Goal: Task Accomplishment & Management: Manage account settings

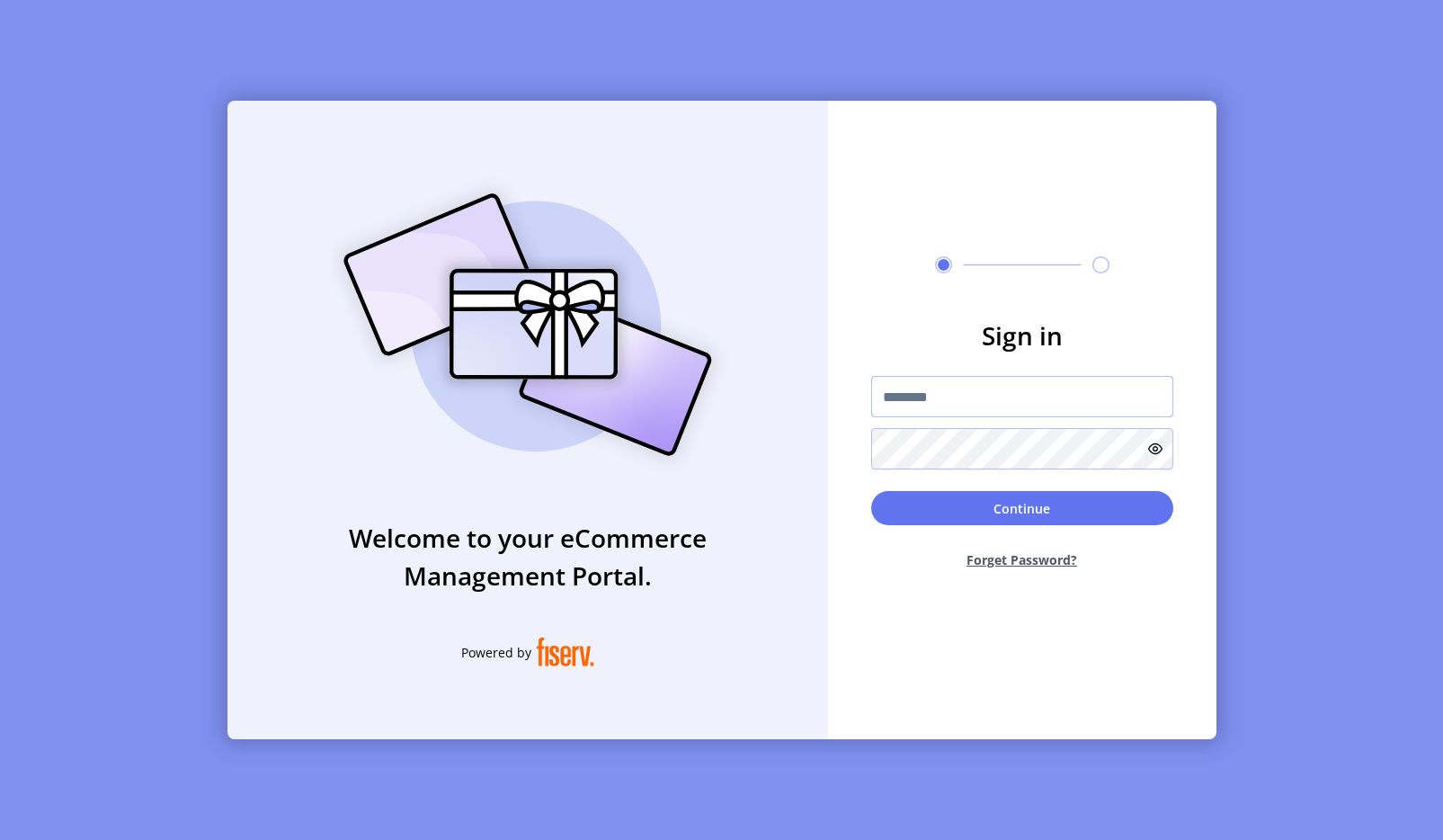
click at [938, 388] on input "text" at bounding box center [1022, 396] width 302 height 42
type input "**********"
click at [967, 500] on button "Continue" at bounding box center [1022, 508] width 302 height 34
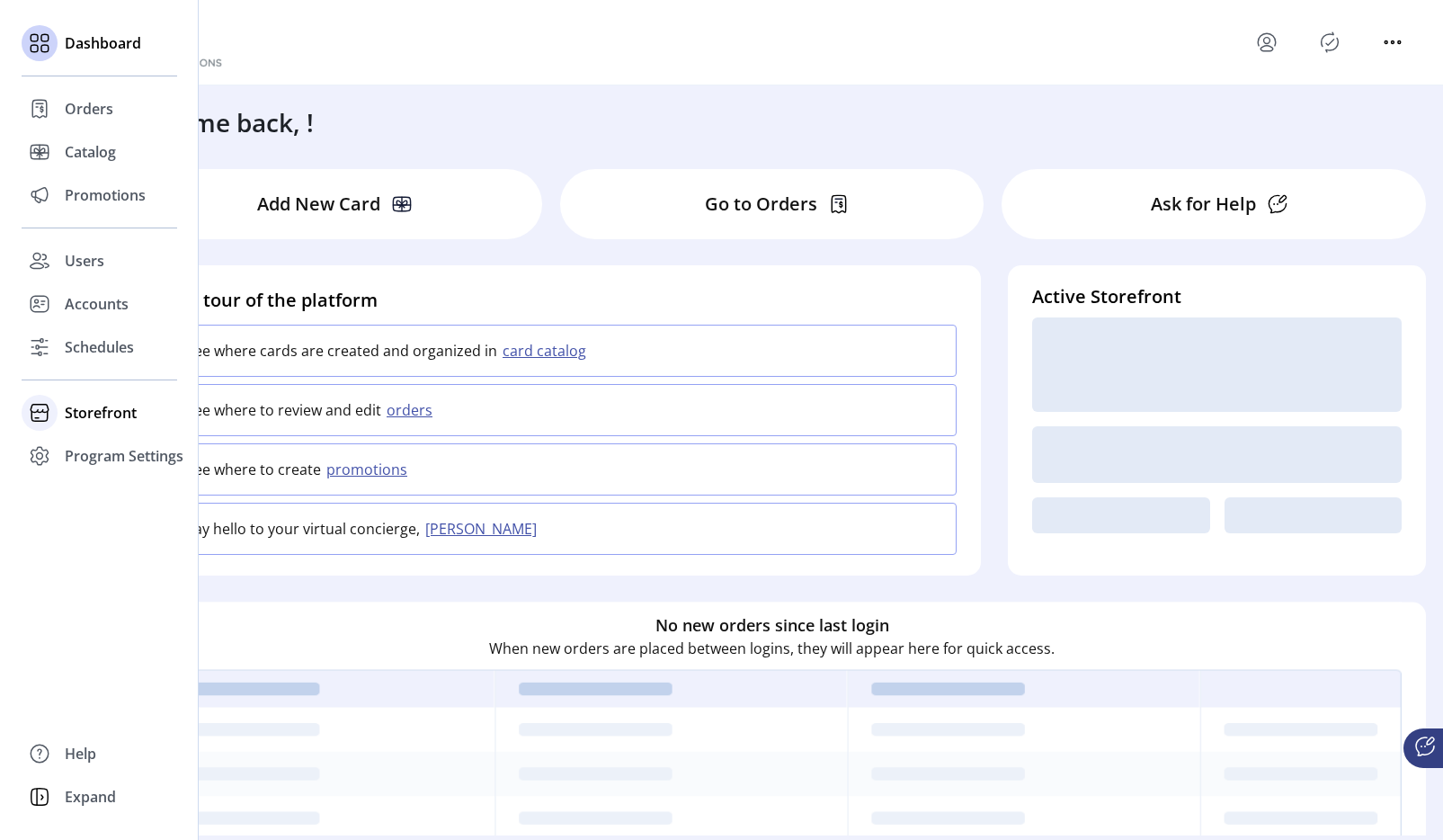
click at [99, 408] on span "Storefront" at bounding box center [101, 412] width 72 height 21
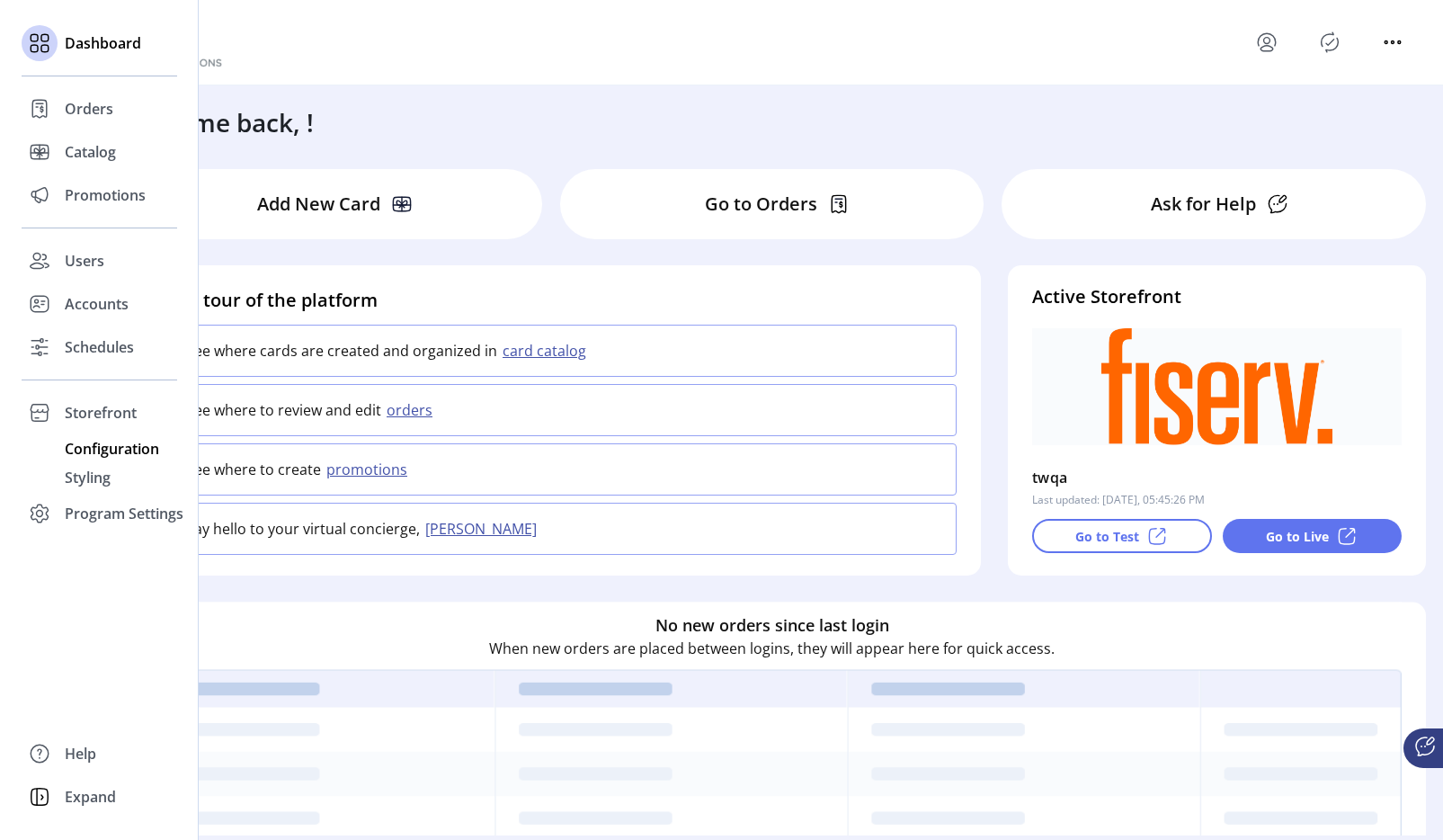
click at [101, 449] on span "Configuration" at bounding box center [112, 448] width 94 height 21
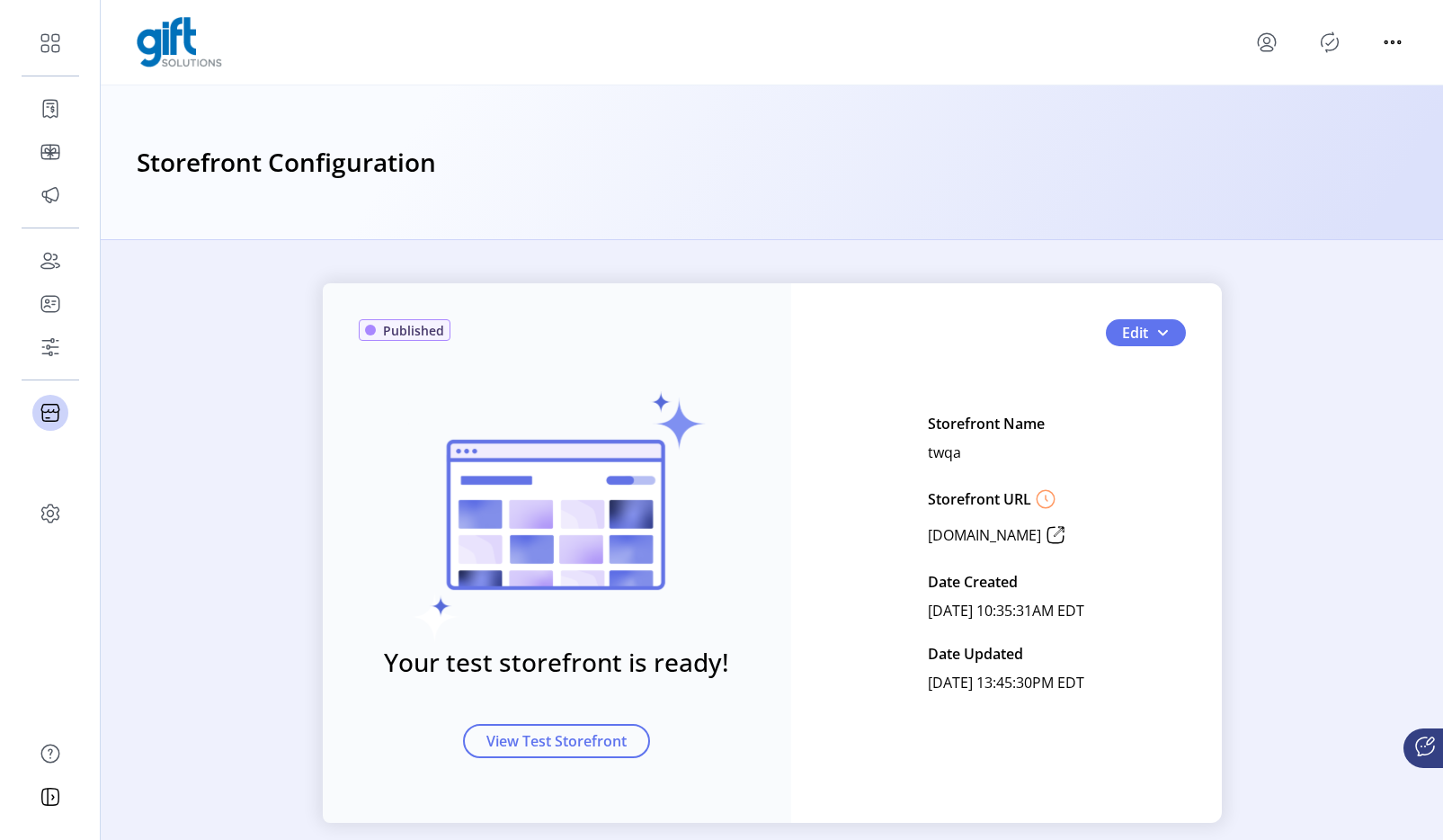
click at [1129, 315] on div "Published Your test storefront is ready! View Test Storefront Edit Storefront N…" at bounding box center [772, 552] width 899 height 540
click at [1133, 328] on span "Edit" at bounding box center [1135, 332] width 26 height 21
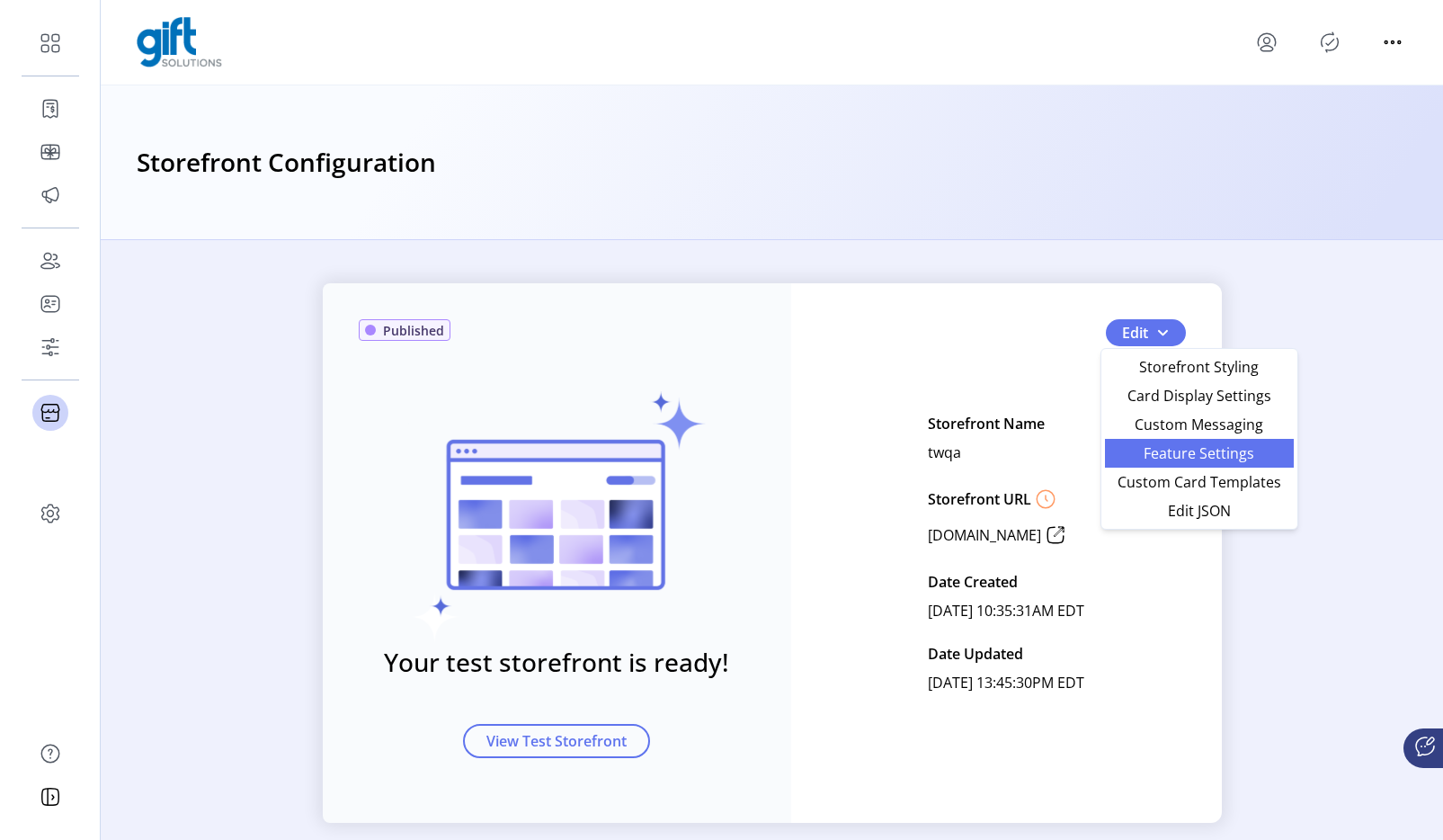
click at [1187, 455] on span "Feature Settings" at bounding box center [1199, 453] width 167 height 15
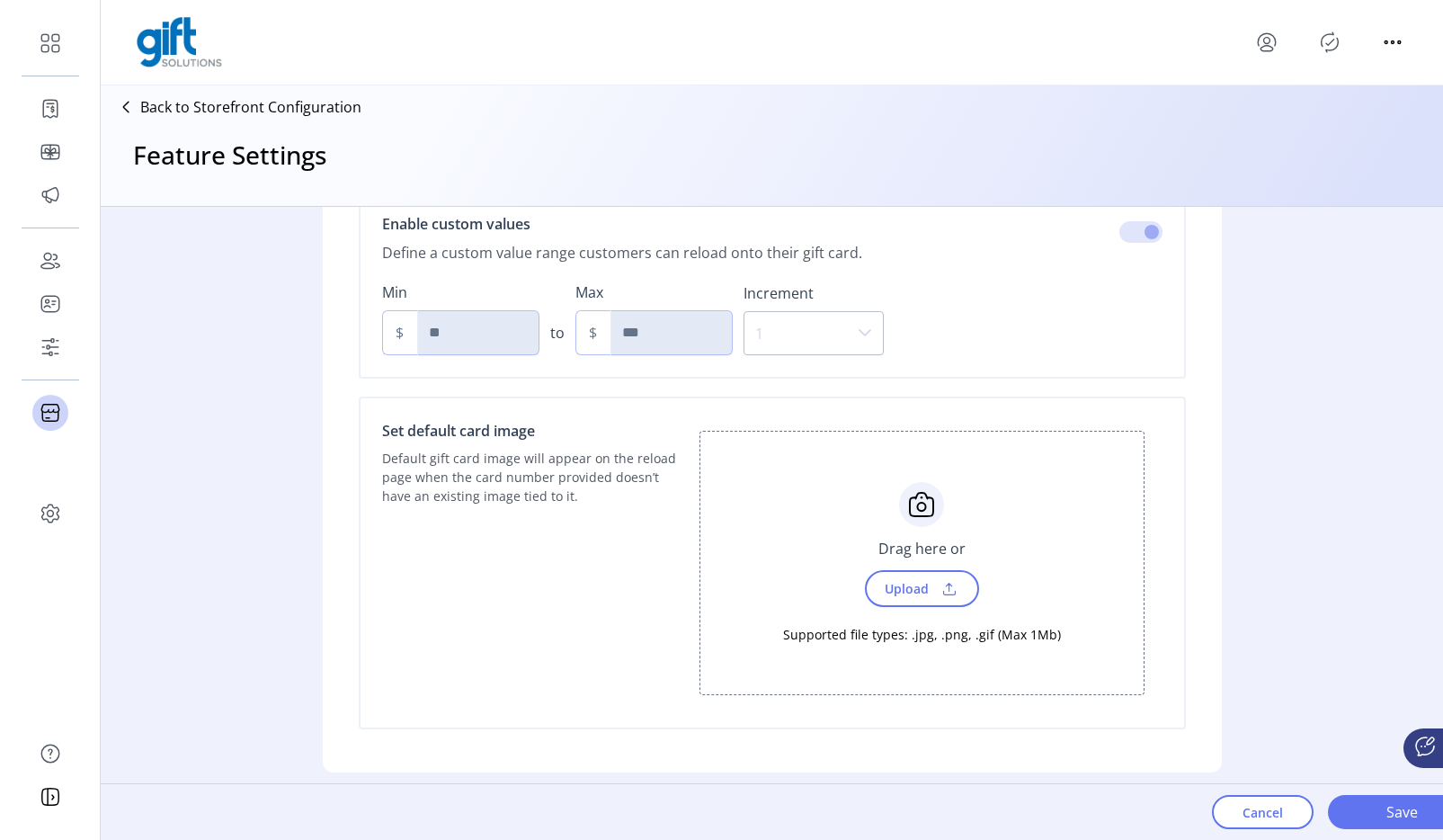
scroll to position [1448, 0]
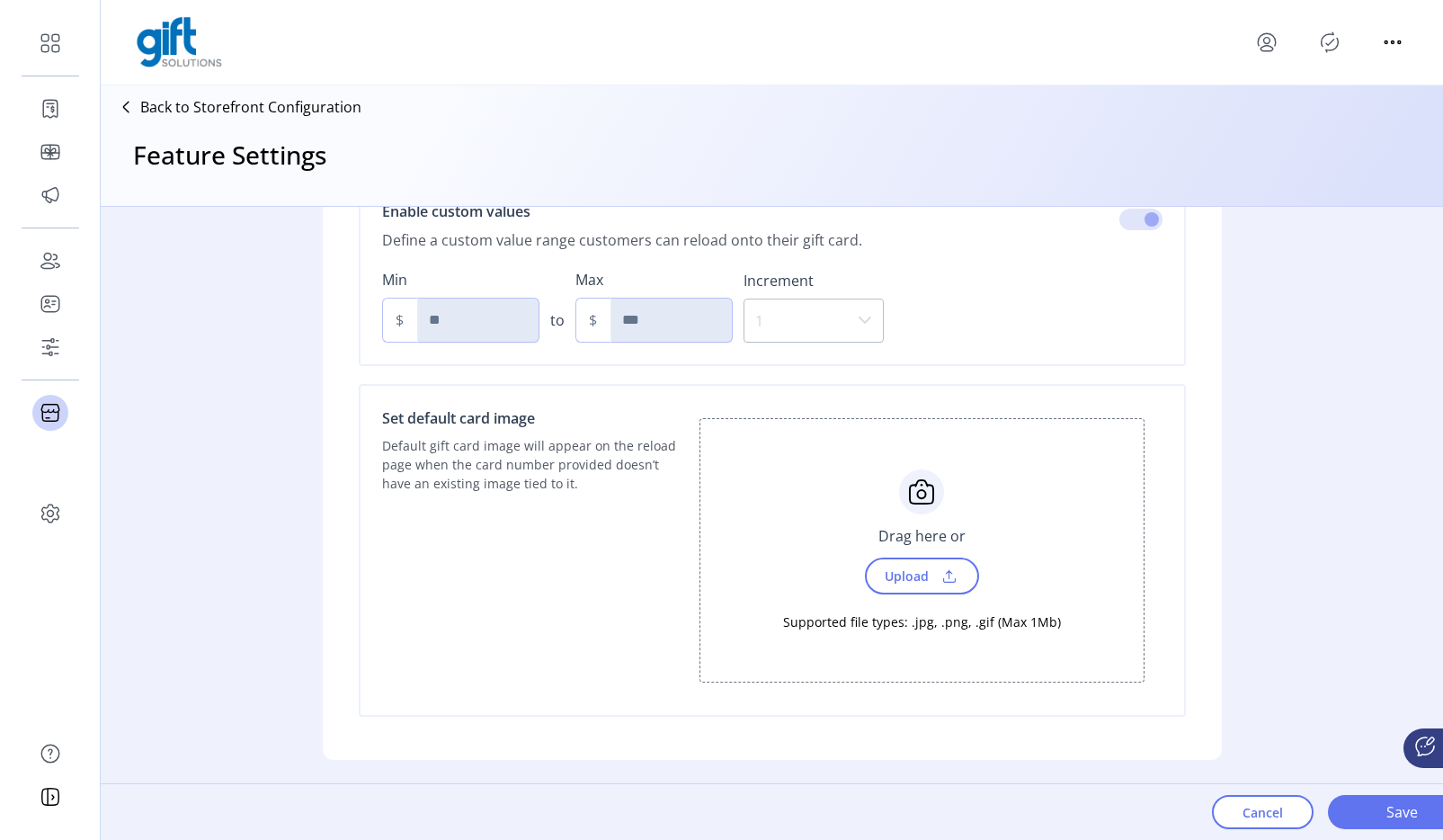
click at [899, 563] on span "Upload" at bounding box center [905, 576] width 62 height 26
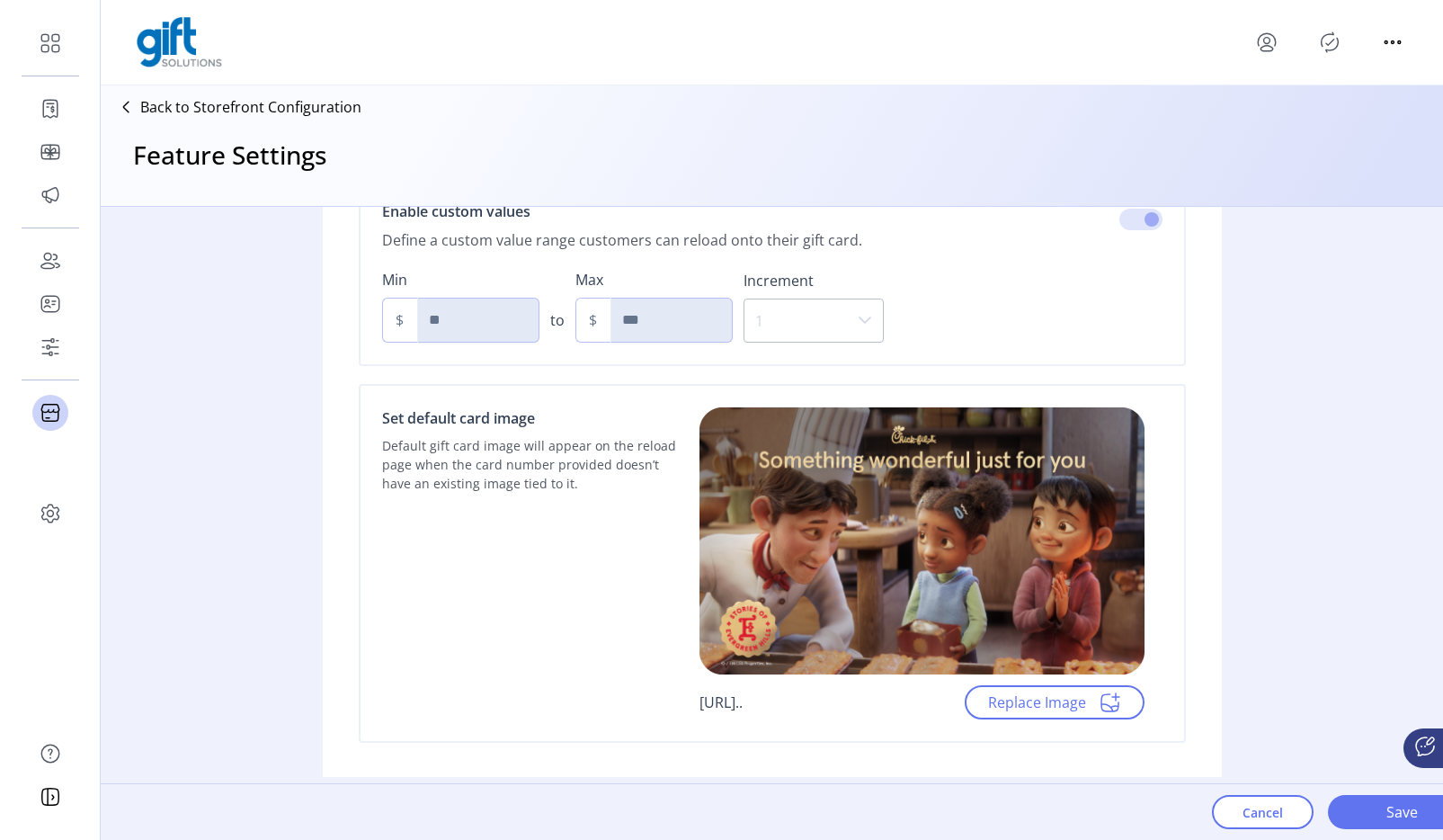
scroll to position [1474, 0]
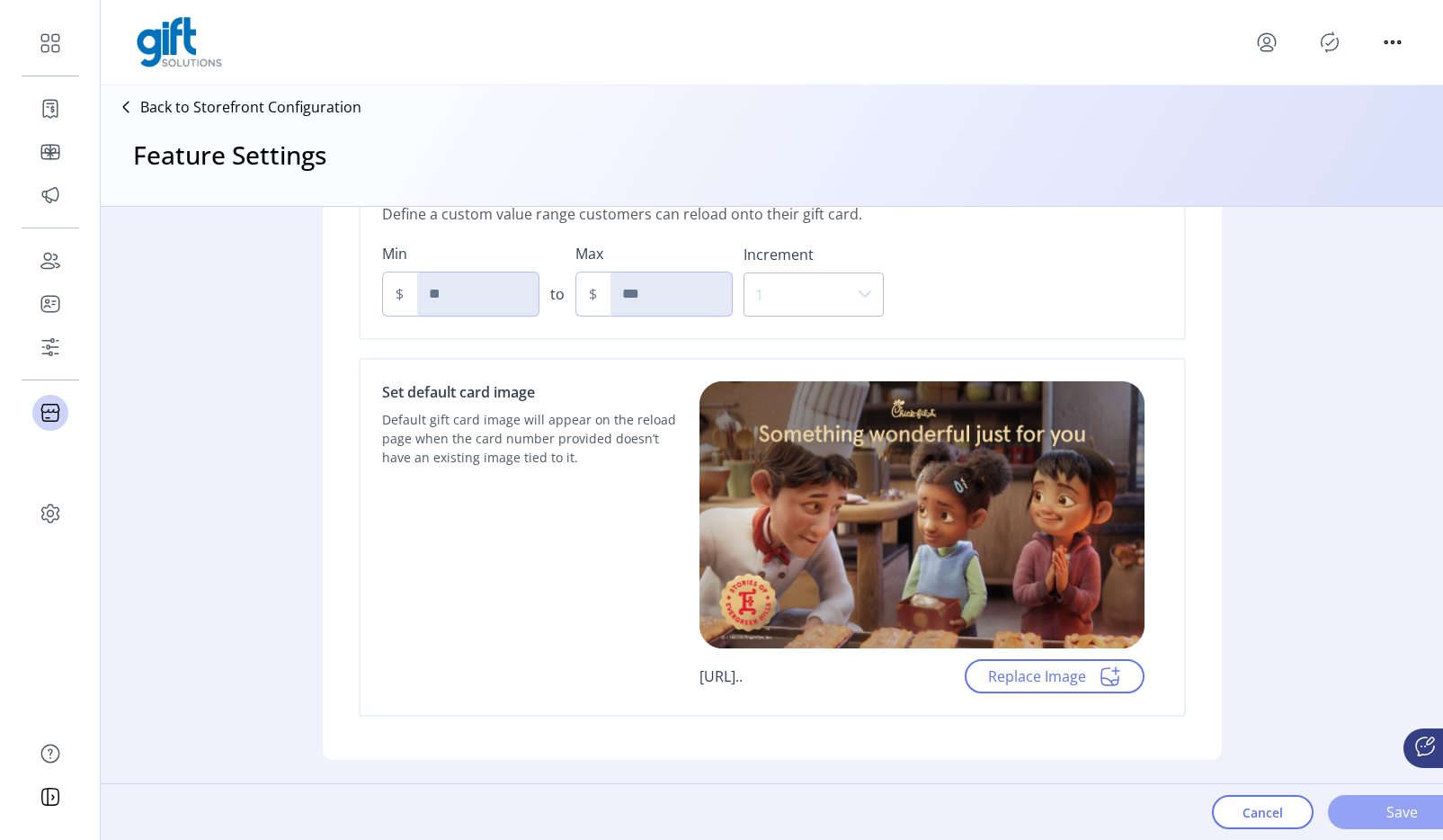
click at [1364, 807] on span "Save" at bounding box center [1402, 812] width 102 height 21
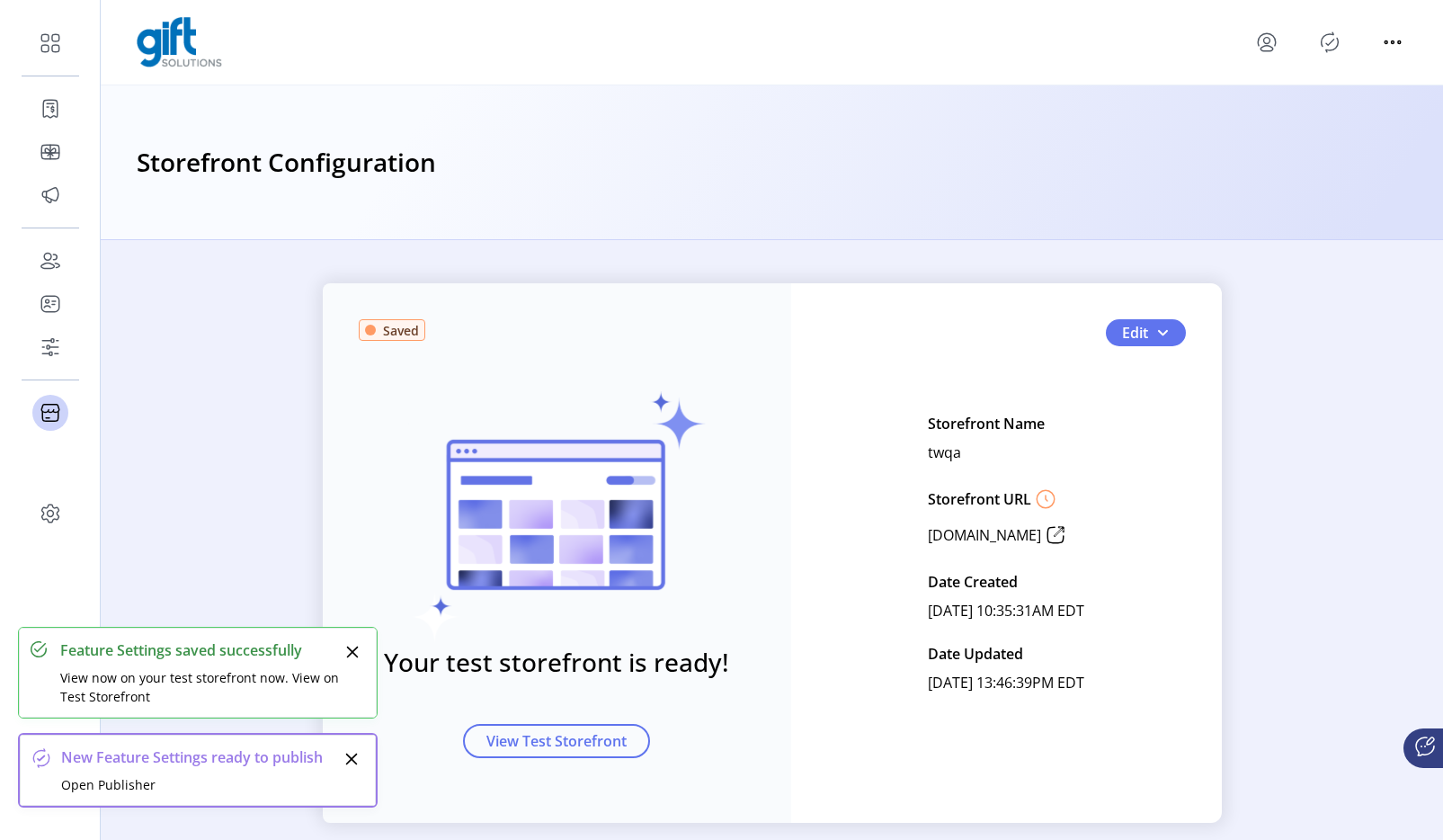
click at [353, 758] on icon "Close" at bounding box center [351, 758] width 15 height 15
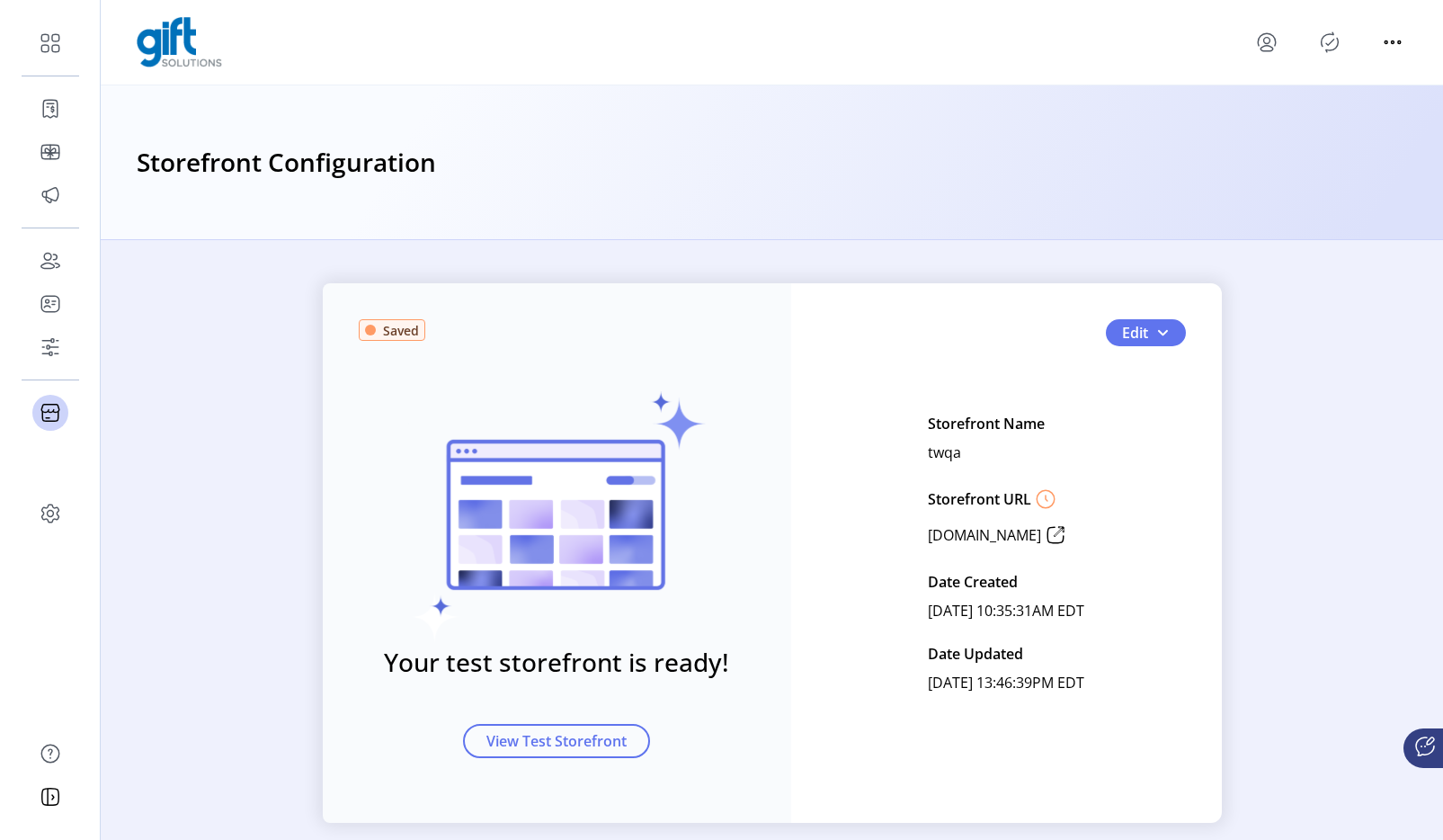
click at [1323, 38] on icon "Publisher Panel" at bounding box center [1330, 43] width 29 height 29
